Goal: Task Accomplishment & Management: Manage account settings

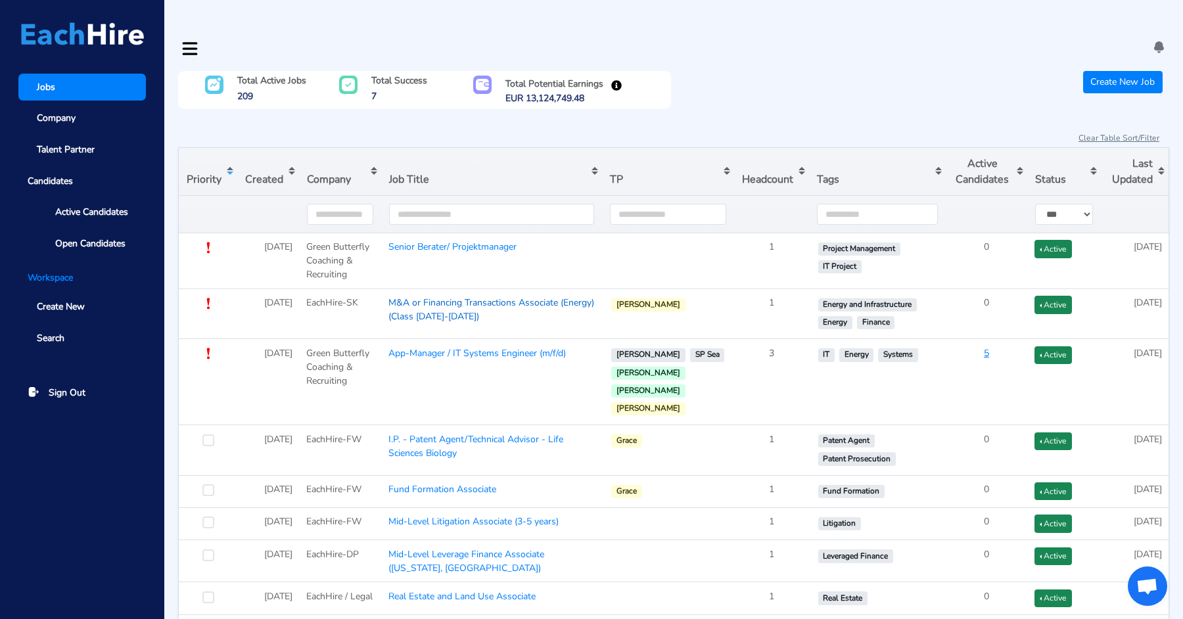
click at [451, 275] on link "M&A or Financing Transactions Associate (Energy) (Class [DATE]-[DATE])" at bounding box center [555, 282] width 208 height 41
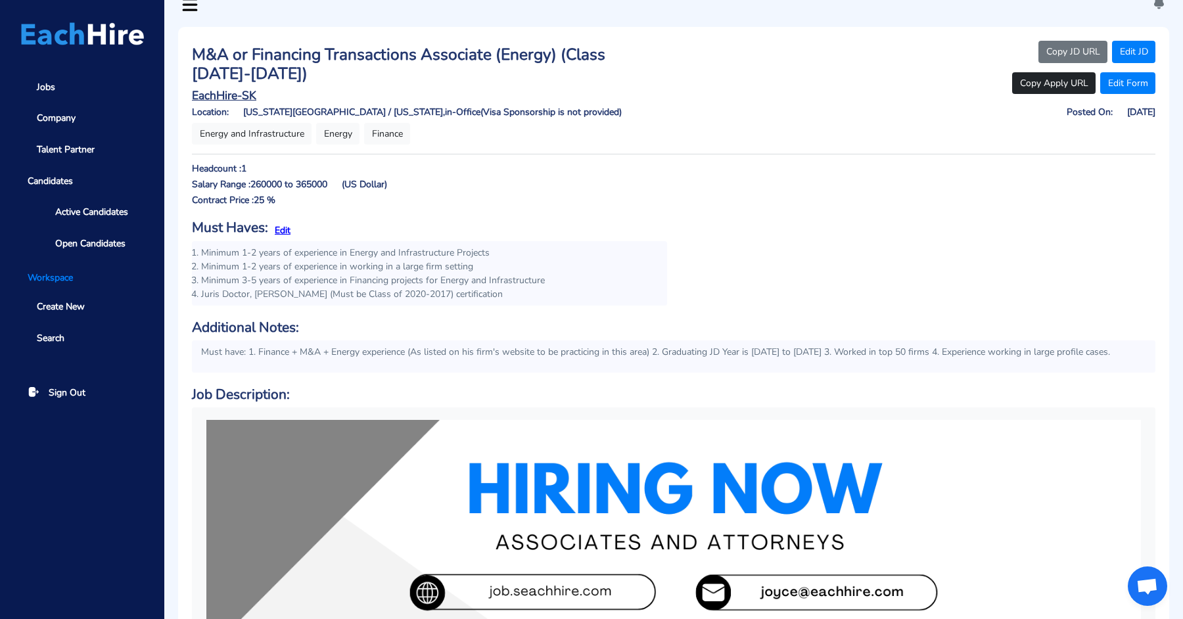
scroll to position [47, 0]
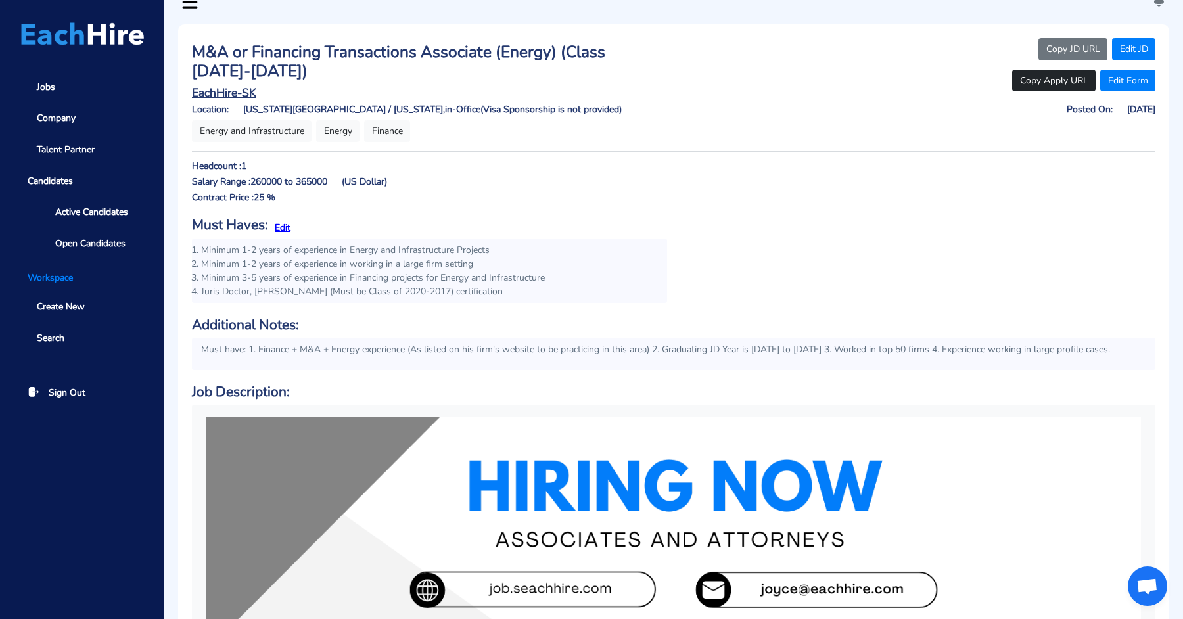
click at [349, 271] on span "Minimum 3-5 years of experience in Financing projects for Energy and Infrastruc…" at bounding box center [373, 277] width 344 height 12
drag, startPoint x: 352, startPoint y: 250, endPoint x: 553, endPoint y: 250, distance: 200.5
click at [553, 271] on li "Minimum 3-5 years of experience in Financing projects for Energy and Infrastruc…" at bounding box center [429, 278] width 457 height 14
copy span "Financing projects for Energy and Infrastructure"
click at [598, 271] on li "Minimum 3-5 years of experience in Financing projects for Energy and Infrastruc…" at bounding box center [429, 278] width 457 height 14
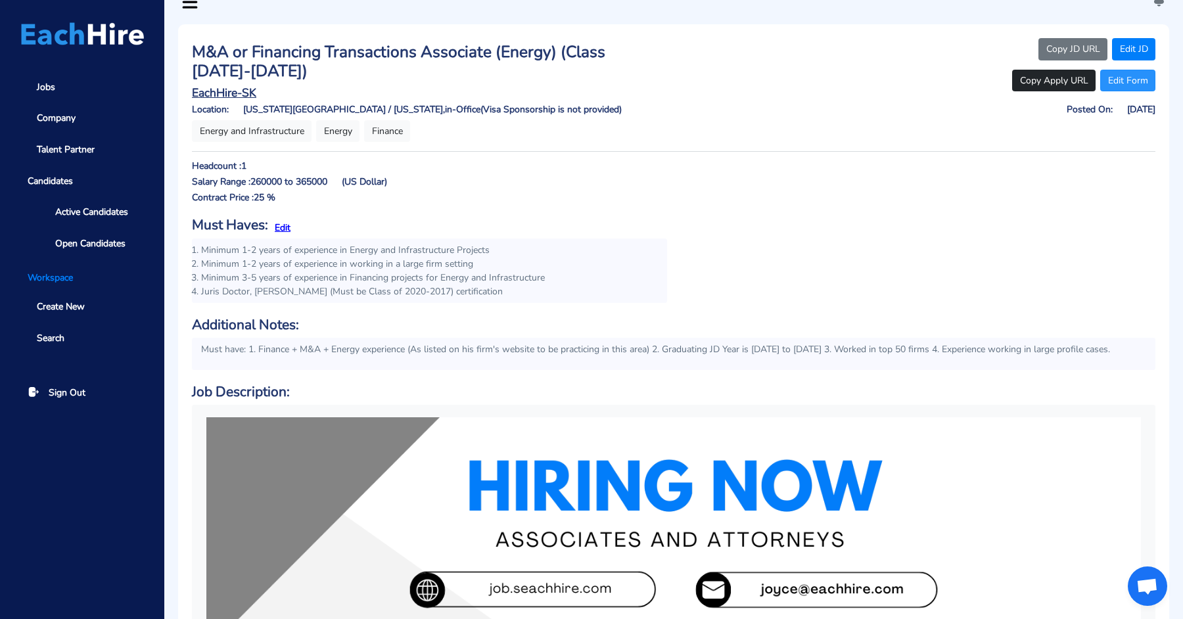
click at [1130, 70] on link "Edit Form" at bounding box center [1127, 81] width 55 height 22
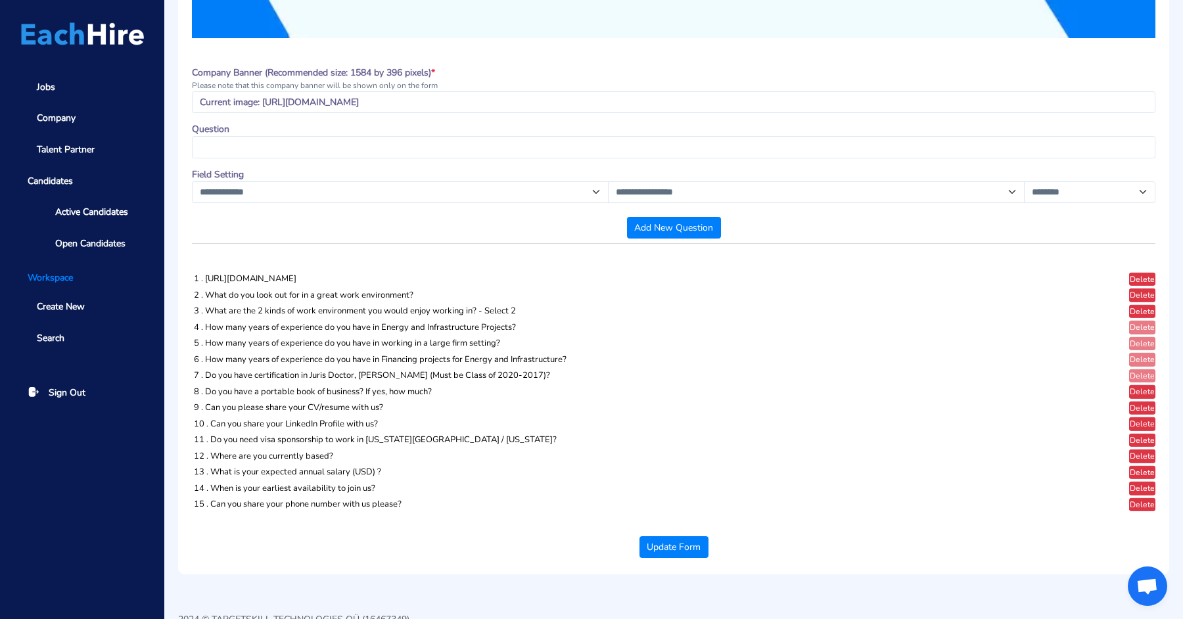
scroll to position [331, 0]
